Goal: Task Accomplishment & Management: Manage account settings

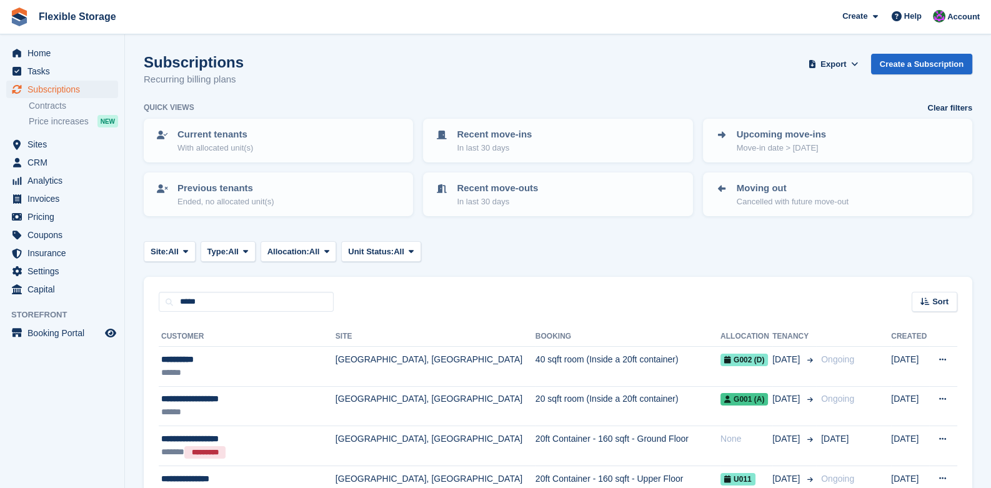
type input "*****"
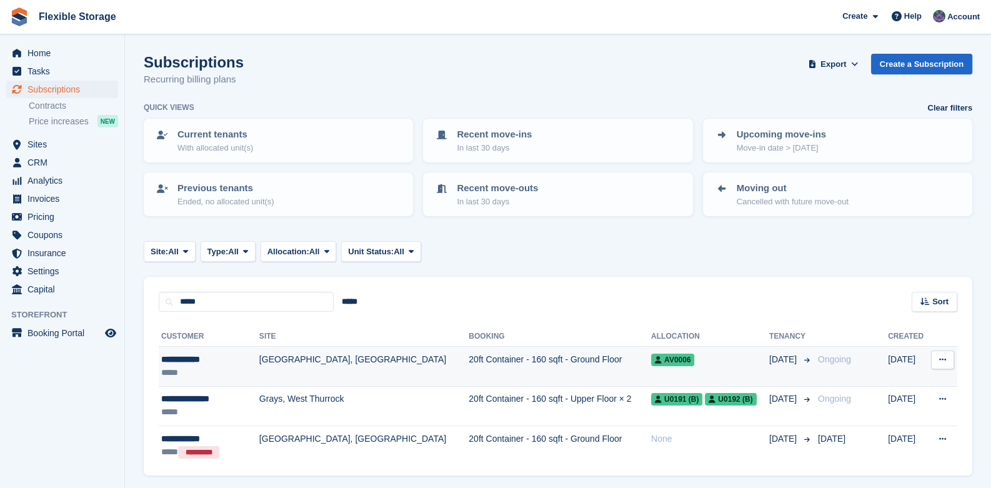
click at [268, 371] on td "[GEOGRAPHIC_DATA], [GEOGRAPHIC_DATA]" at bounding box center [363, 366] width 209 height 39
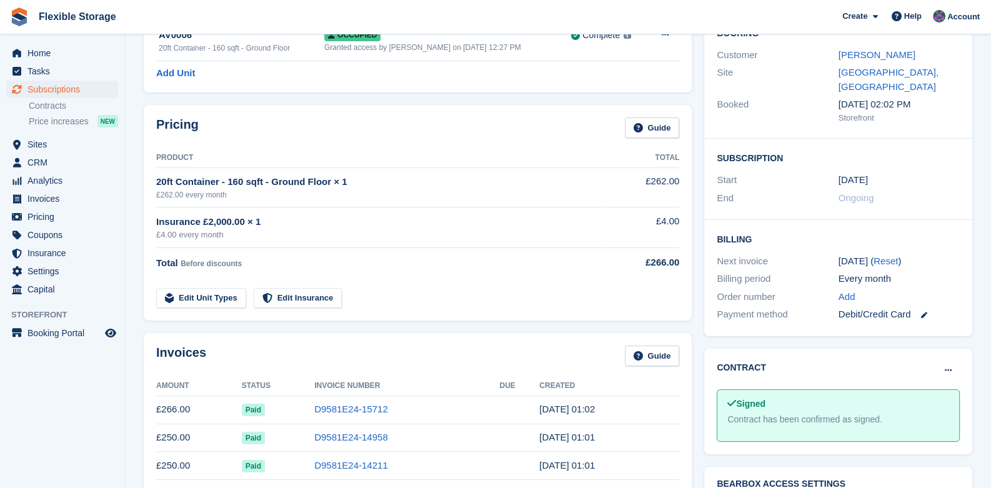
scroll to position [249, 0]
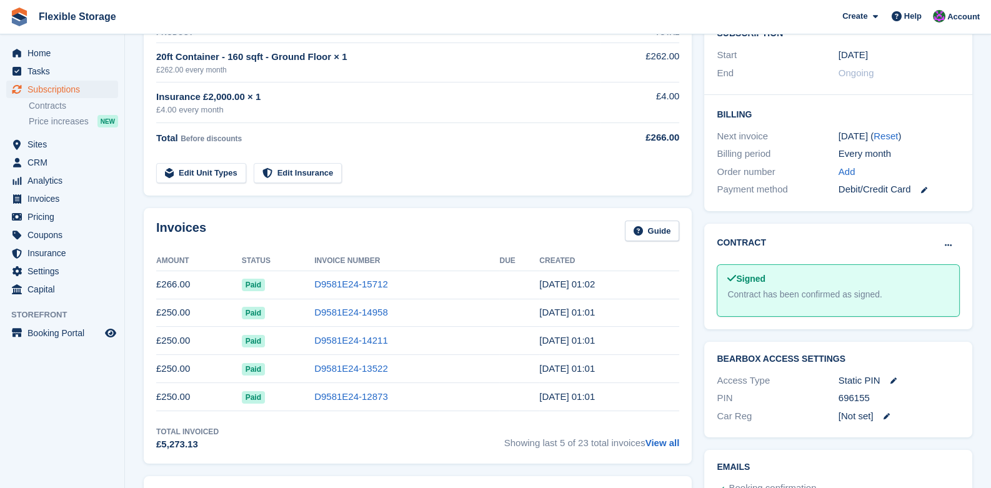
click at [897, 182] on div "Debit/Credit Card" at bounding box center [899, 189] width 121 height 14
click at [922, 187] on icon at bounding box center [924, 190] width 6 height 6
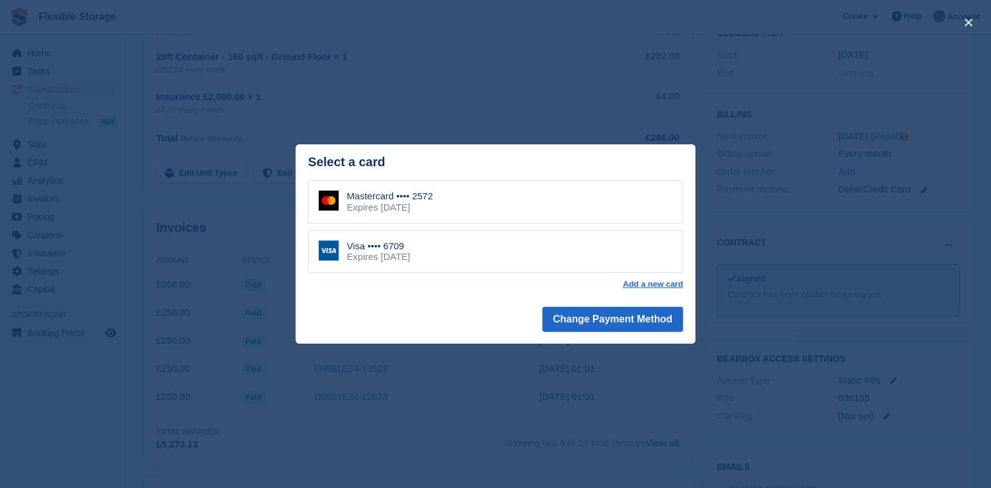
click at [521, 203] on div "Mastercard •••• 2572 Expires January 2030" at bounding box center [495, 202] width 375 height 44
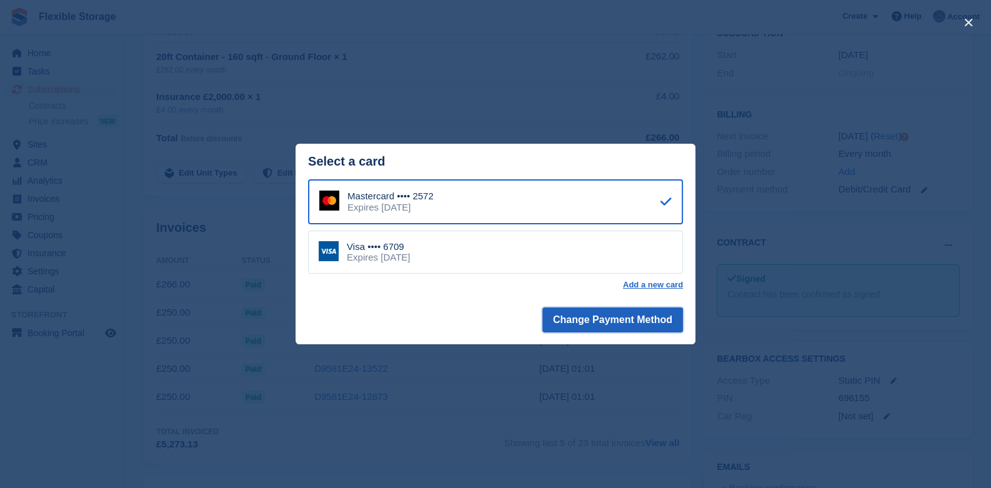
click at [591, 322] on button "Change Payment Method" at bounding box center [612, 319] width 141 height 25
